Goal: Ask a question: Seek information or help from site administrators or community

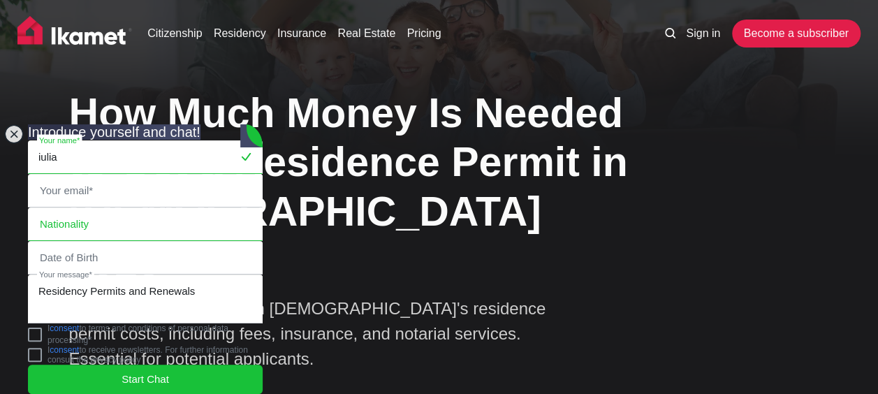
type input "[PERSON_NAME]"
type input "[DOMAIN_NAME][EMAIL_ADDRESS][DOMAIN_NAME]"
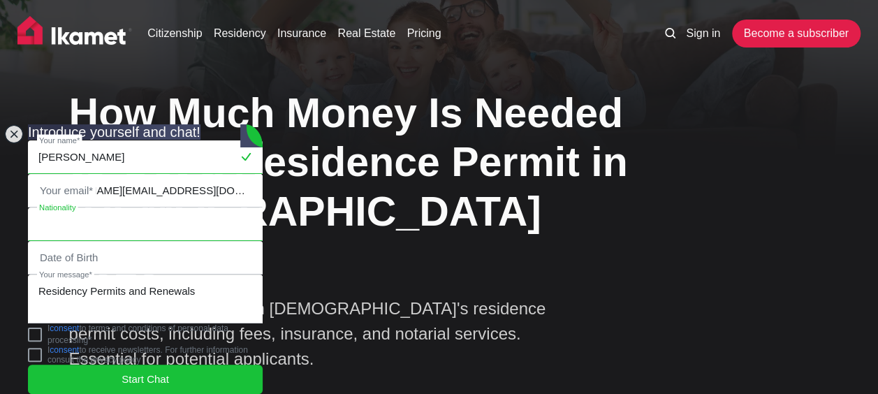
type input "PARASCHIV"
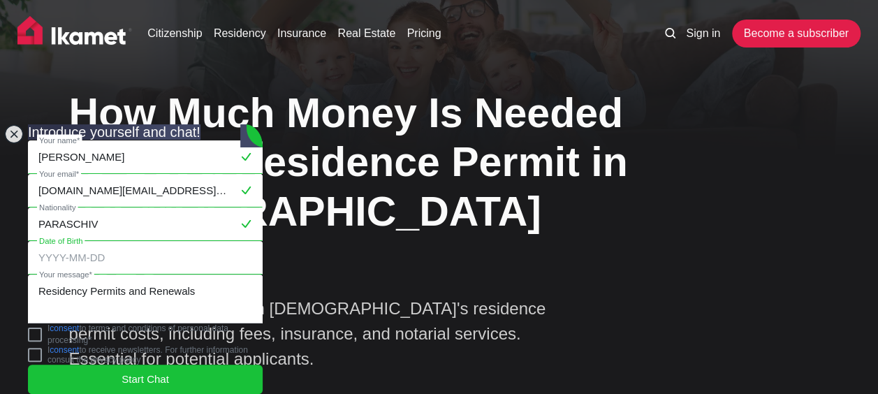
click at [110, 242] on input "tel" at bounding box center [145, 258] width 233 height 32
type input "1"
type input "[DATE]"
click at [42, 331] on jdiv at bounding box center [35, 335] width 14 height 14
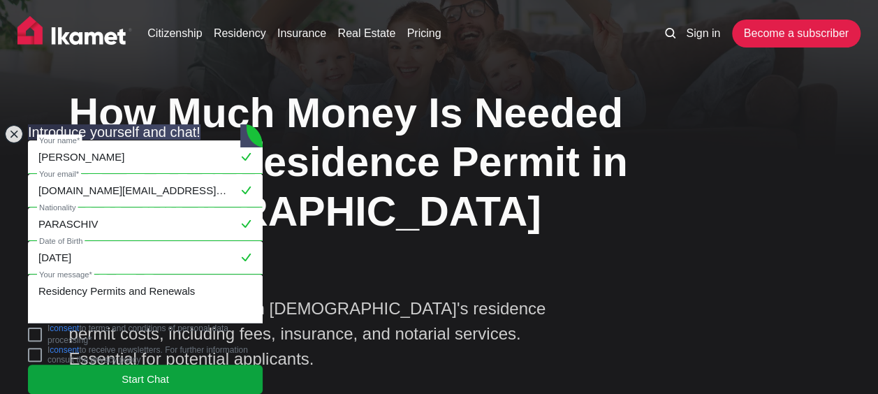
click at [99, 366] on jdiv "Start Chat" at bounding box center [145, 379] width 235 height 29
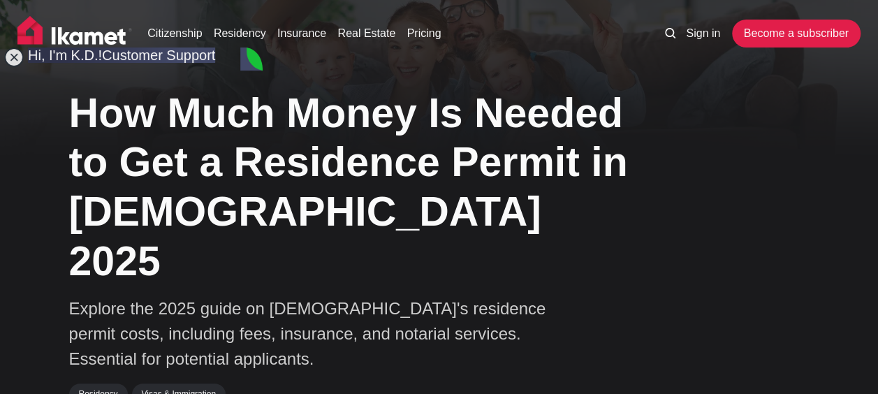
type textarea "hi! I want to apply for the touristic permit for the first time"
type textarea "okay"
type textarea "Can u tell me if the Cigna Healthcare insurance is a valid one?"
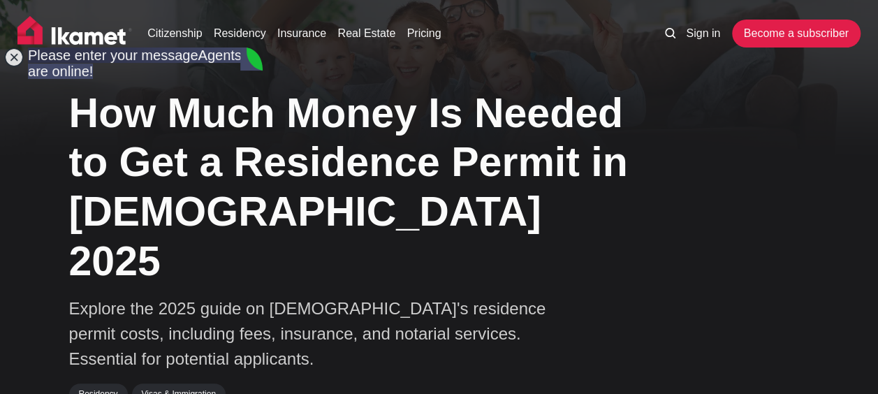
scroll to position [0, 0]
drag, startPoint x: 257, startPoint y: 256, endPoint x: 268, endPoint y: 150, distance: 106.1
drag, startPoint x: 257, startPoint y: 190, endPoint x: 250, endPoint y: 337, distance: 146.9
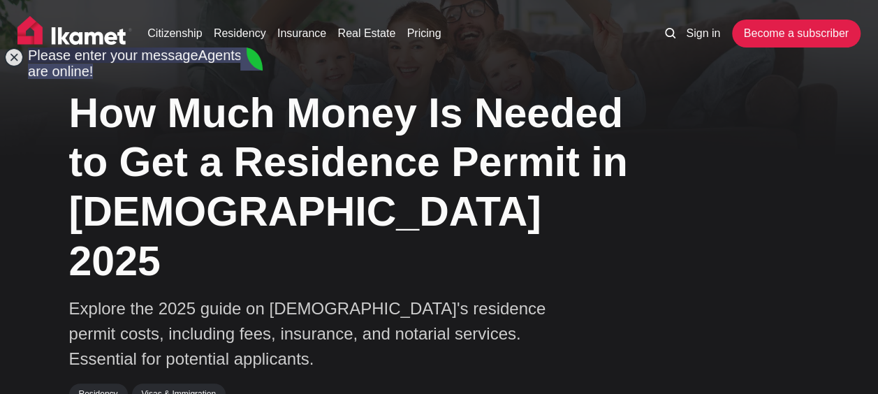
type textarea "hello"
drag, startPoint x: 256, startPoint y: 253, endPoint x: 257, endPoint y: 271, distance: 18.2
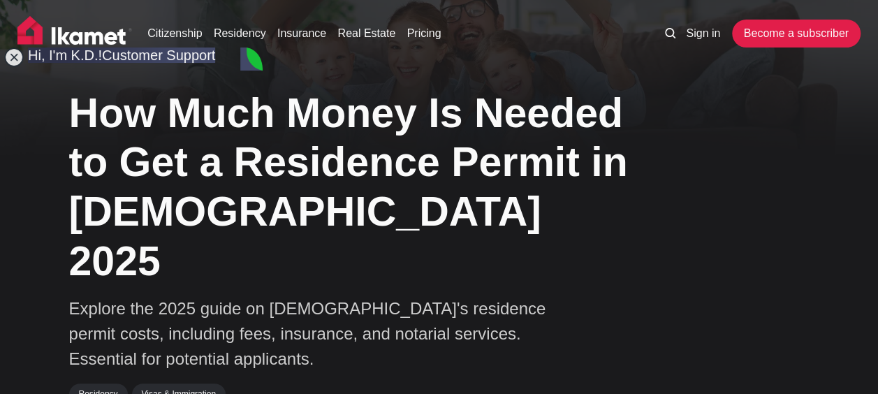
type textarea "w"
type textarea "really?"
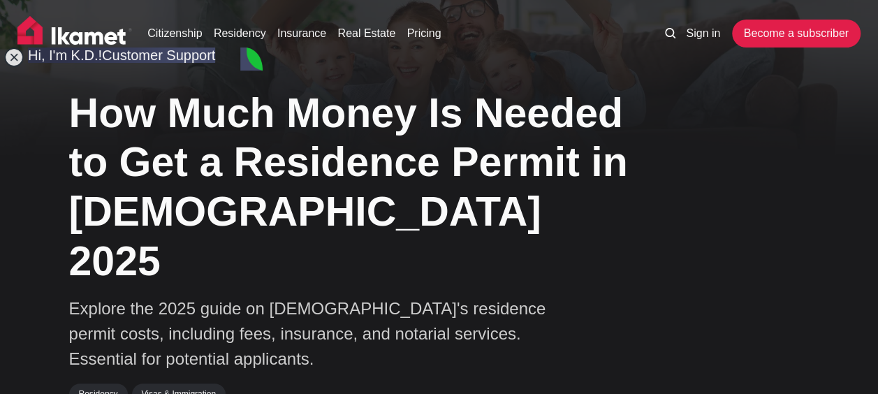
type textarea "where can I see the residency regulations?"
type textarea "and which health insurances (globally) I can use then?"
drag, startPoint x: 256, startPoint y: 284, endPoint x: 247, endPoint y: 303, distance: 20.9
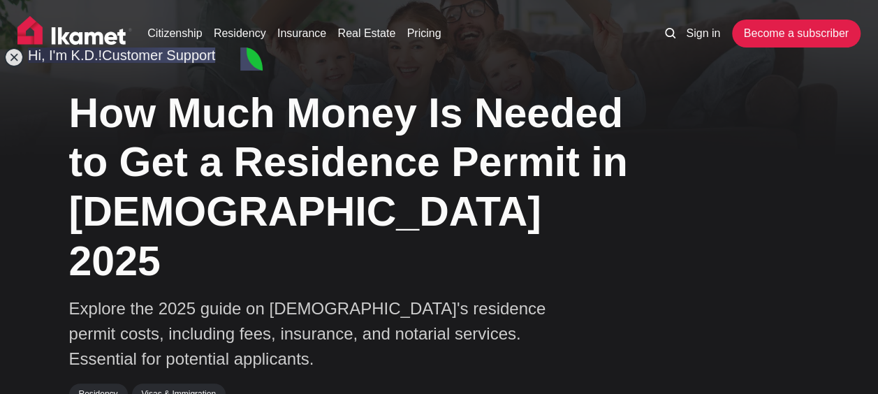
type textarea "may I please see a list this the health insurance companies that are valid?"
type textarea "c"
type textarea "right. Thank u so much for the answer"
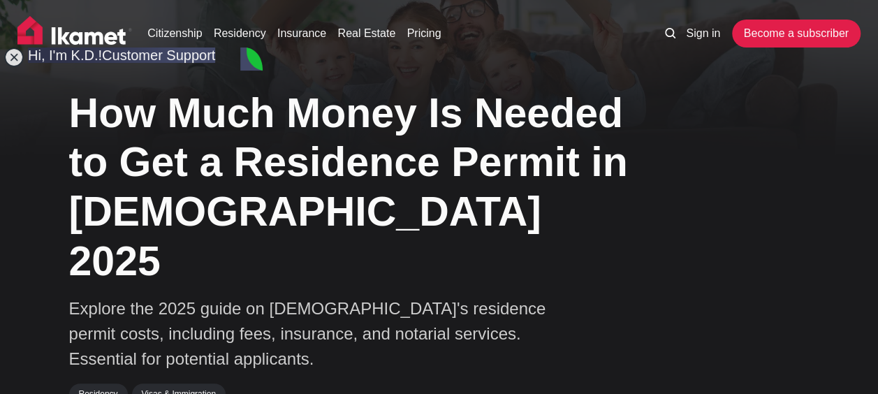
scroll to position [1093, 0]
type textarea "is this website belonging to the goverment of [DEMOGRAPHIC_DATA]?"
type textarea "f"
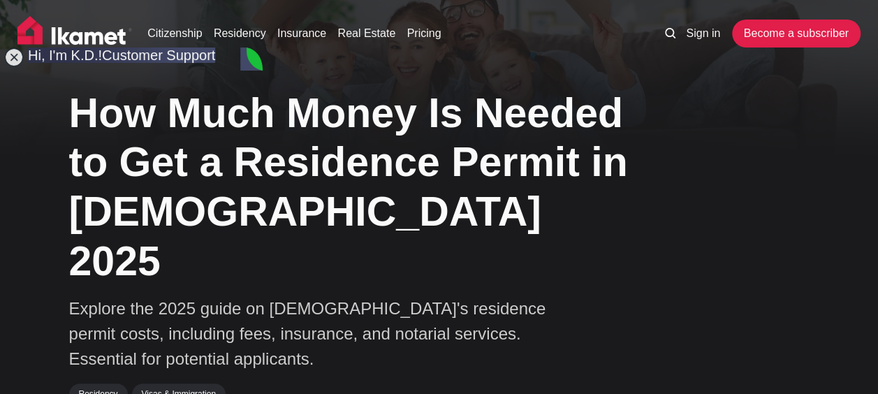
type textarea "I understand. Thank u for much for the help [DATE]. wish a great day"
type textarea "thank u"
